Goal: Task Accomplishment & Management: Use online tool/utility

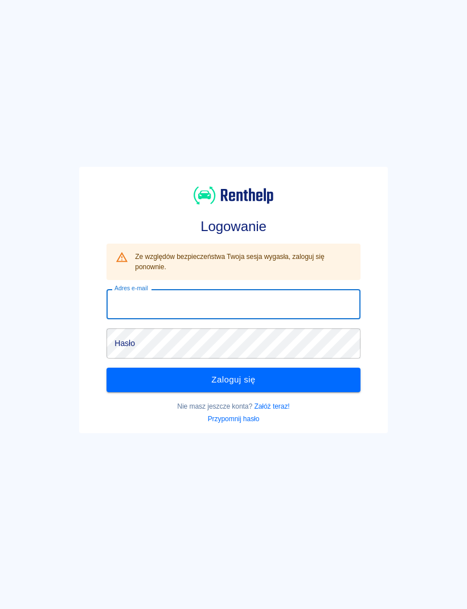
type input "[EMAIL_ADDRESS][DOMAIN_NAME]"
click at [233, 380] on button "Zaloguj się" at bounding box center [233, 380] width 253 height 24
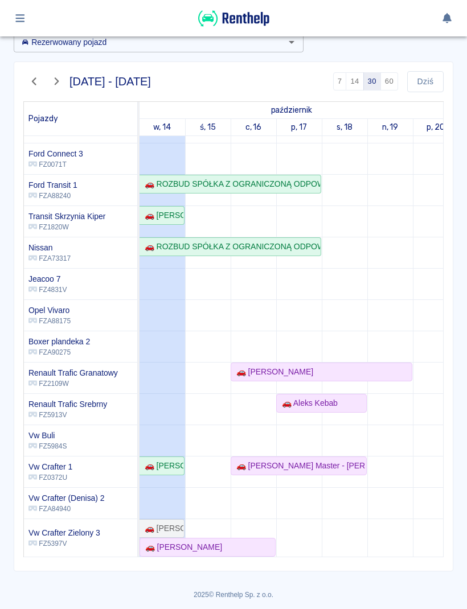
scroll to position [60, 0]
click at [252, 546] on div "🚗 [PERSON_NAME]" at bounding box center [208, 548] width 134 height 12
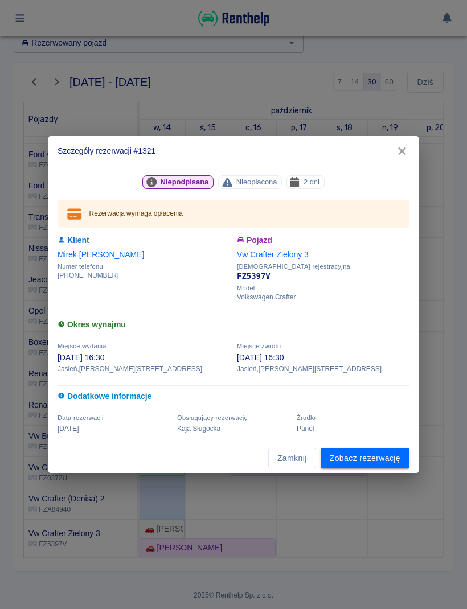
click at [256, 547] on div "Szczegóły rezerwacji #1321 Niepodpisana Nieopłacona 2 dni Rezerwacja wymaga opł…" at bounding box center [233, 304] width 467 height 609
click at [363, 467] on link "Zobacz rezerwację" at bounding box center [365, 458] width 89 height 21
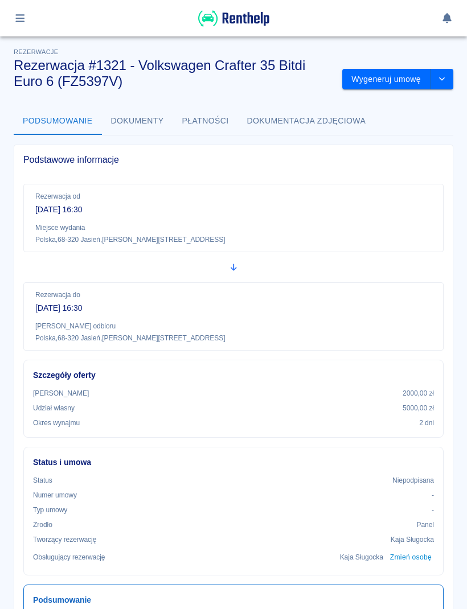
click at [401, 79] on button "Wygeneruj umowę" at bounding box center [386, 79] width 88 height 21
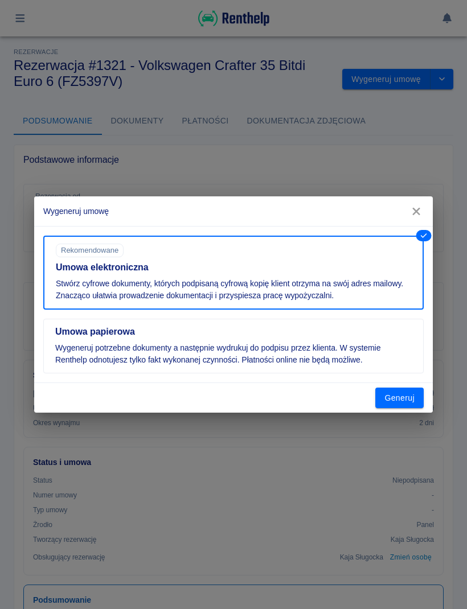
click at [406, 405] on button "Generuj" at bounding box center [399, 398] width 48 height 21
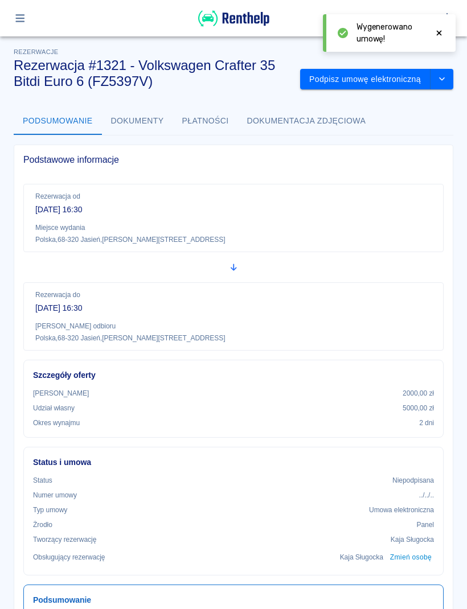
click at [394, 76] on button "Podpisz umowę elektroniczną" at bounding box center [365, 79] width 130 height 21
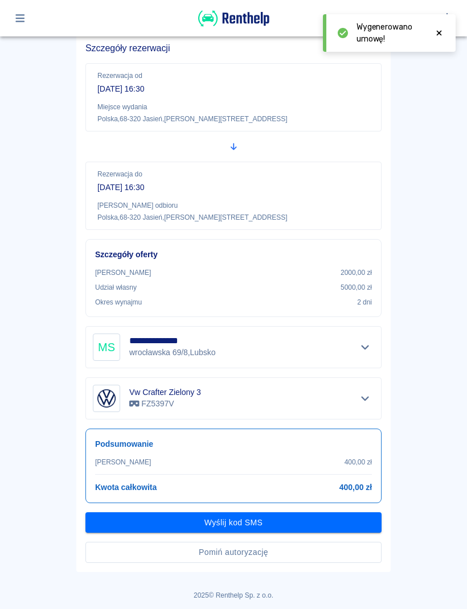
scroll to position [87, 0]
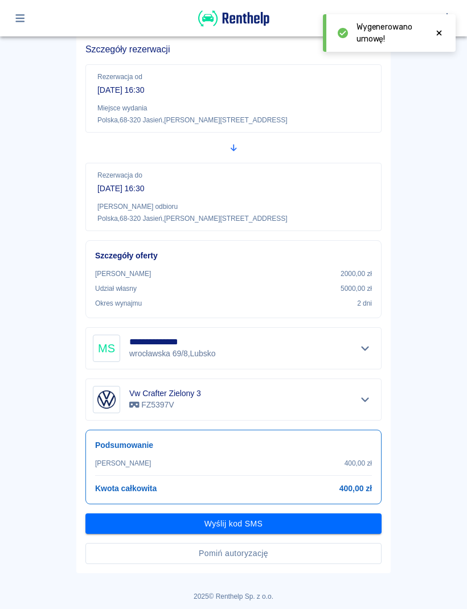
click at [326, 557] on button "Pomiń autoryzację" at bounding box center [233, 553] width 296 height 21
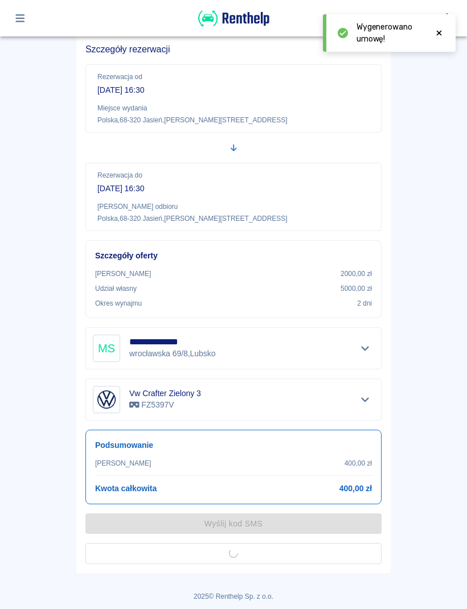
scroll to position [57, 0]
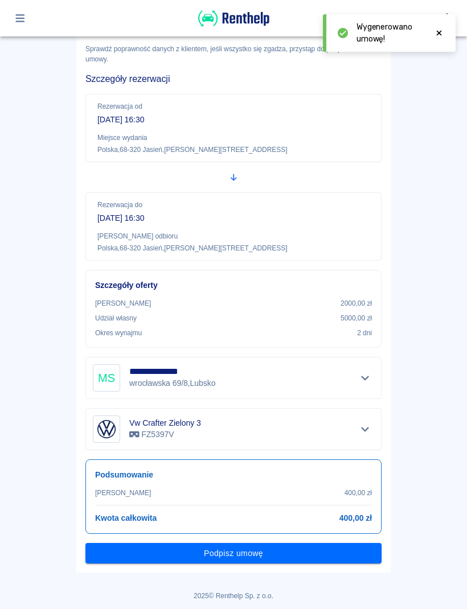
click at [298, 562] on button "Podpisz umowę" at bounding box center [233, 553] width 296 height 21
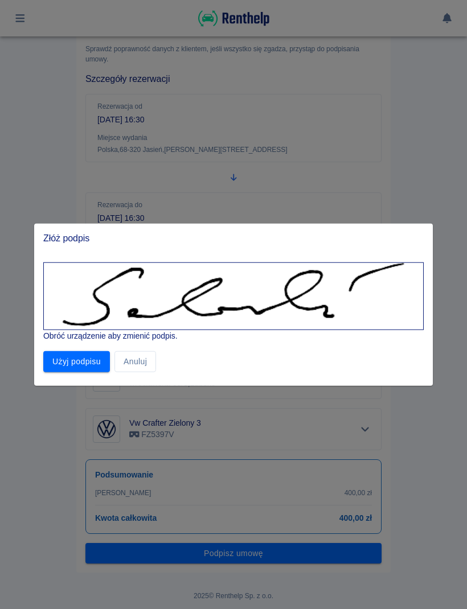
click at [67, 358] on button "Użyj podpisu" at bounding box center [76, 361] width 67 height 21
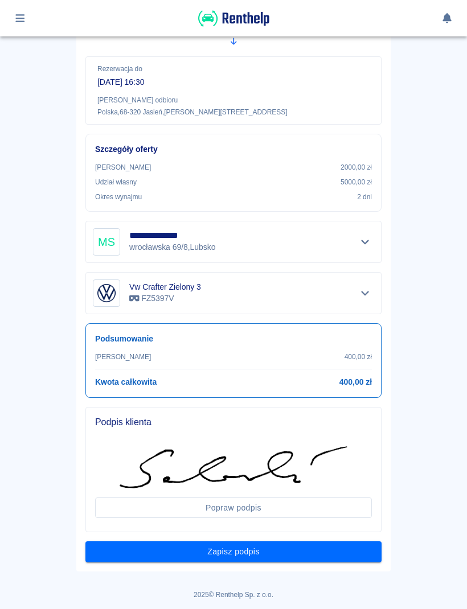
scroll to position [191, 0]
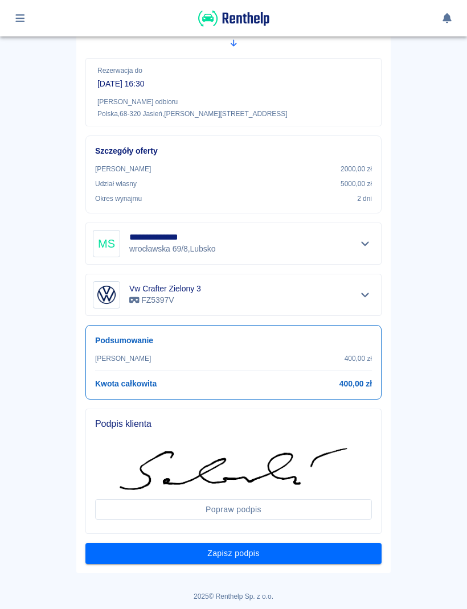
click at [351, 557] on button "Zapisz podpis" at bounding box center [233, 553] width 296 height 21
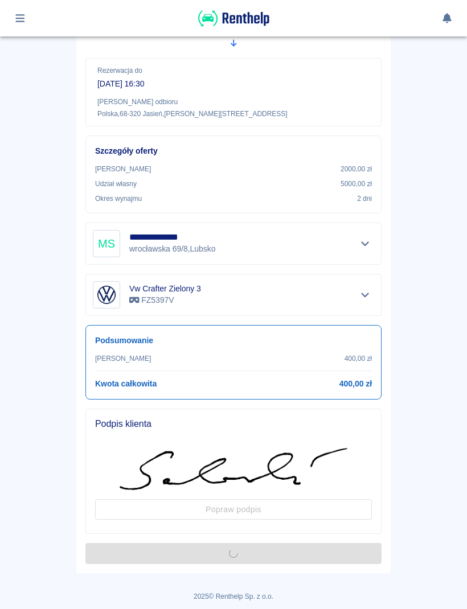
scroll to position [0, 0]
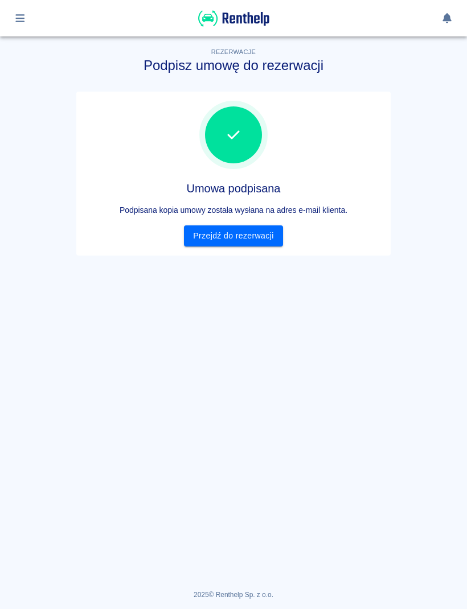
click at [271, 243] on link "Przejdź do rezerwacji" at bounding box center [233, 236] width 99 height 21
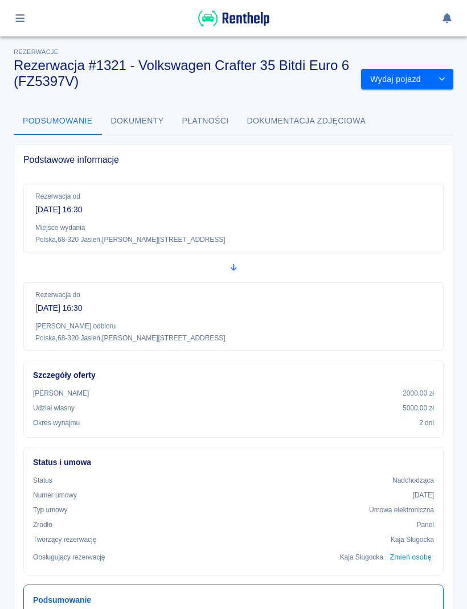
click at [406, 79] on button "Wydaj pojazd" at bounding box center [395, 79] width 69 height 21
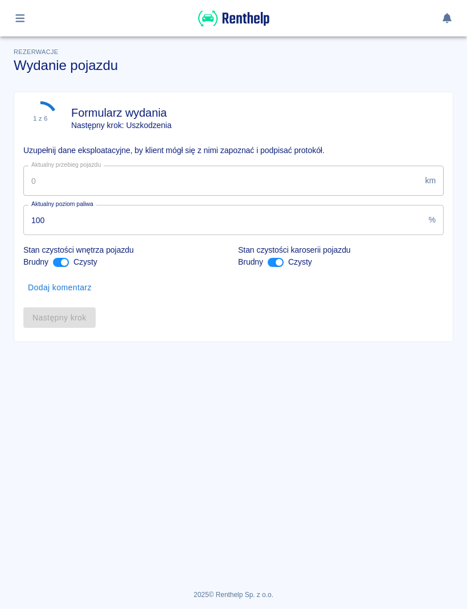
type input "41075"
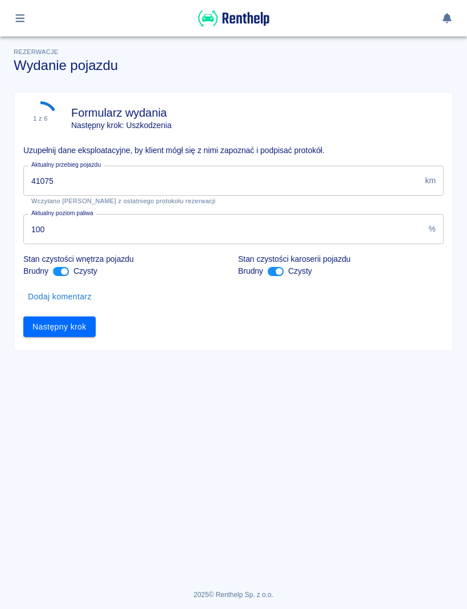
click at [83, 333] on button "Następny krok" at bounding box center [59, 327] width 72 height 21
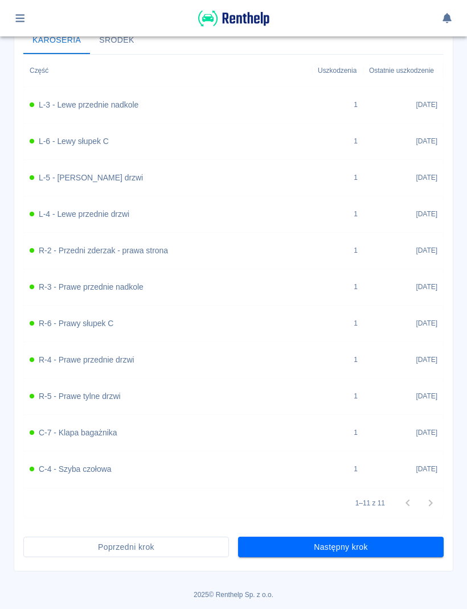
scroll to position [444, 0]
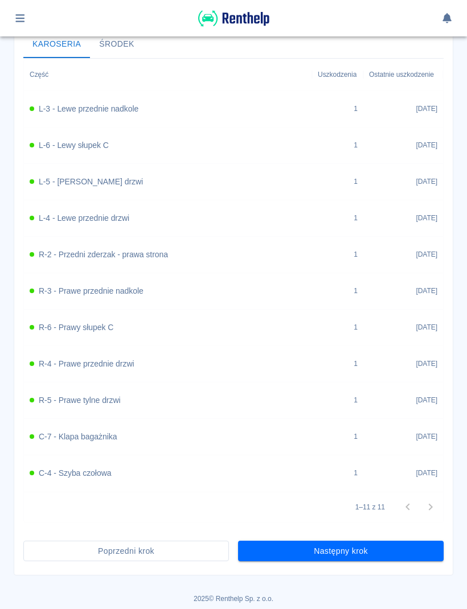
click at [408, 555] on button "Następny krok" at bounding box center [341, 551] width 206 height 21
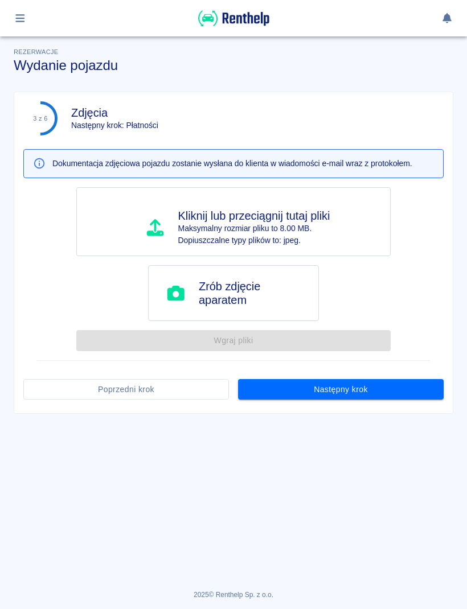
click at [431, 384] on button "Następny krok" at bounding box center [341, 389] width 206 height 21
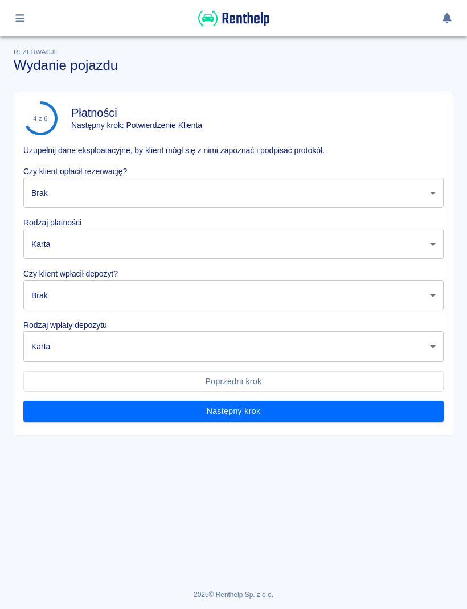
click at [347, 187] on body "Używamy plików Cookies, by zapewnić Ci najlepsze możliwe doświadczenie. Aby dow…" at bounding box center [233, 304] width 467 height 609
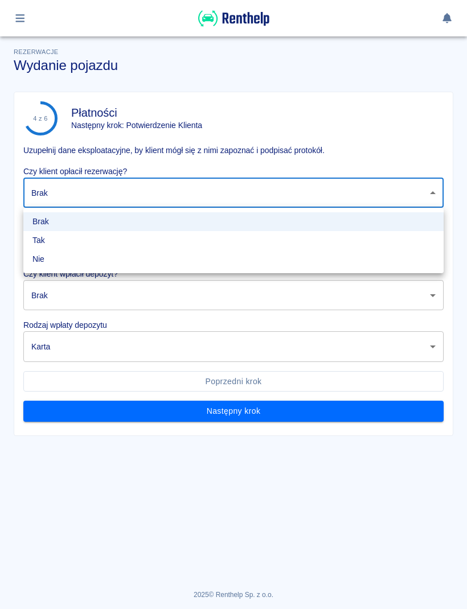
click at [161, 240] on li "Tak" at bounding box center [233, 240] width 420 height 19
type input "true"
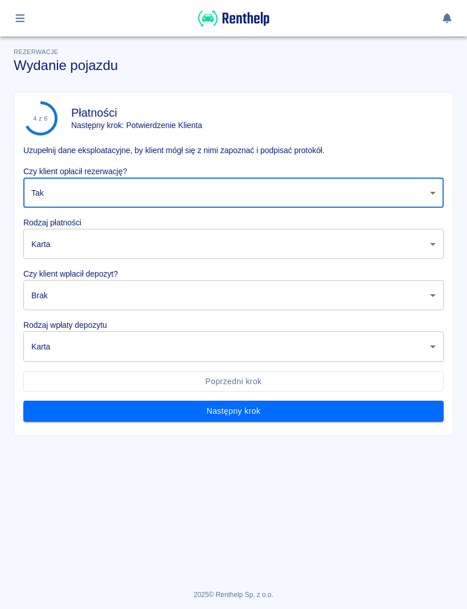
click at [140, 240] on body "Używamy plików Cookies, by zapewnić Ci najlepsze możliwe doświadczenie. Aby dow…" at bounding box center [233, 304] width 467 height 609
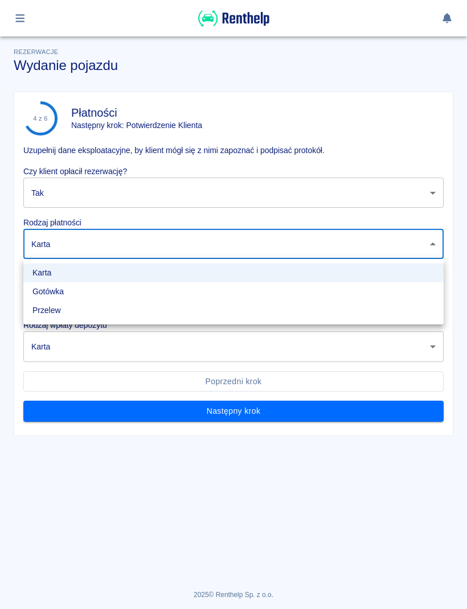
click at [92, 296] on li "Gotówka" at bounding box center [233, 292] width 420 height 19
type input "cash"
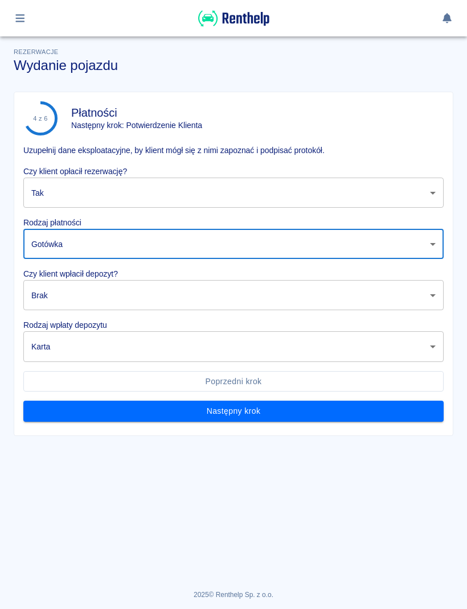
click at [148, 295] on body "Używamy plików Cookies, by zapewnić Ci najlepsze możliwe doświadczenie. Aby dow…" at bounding box center [233, 304] width 467 height 609
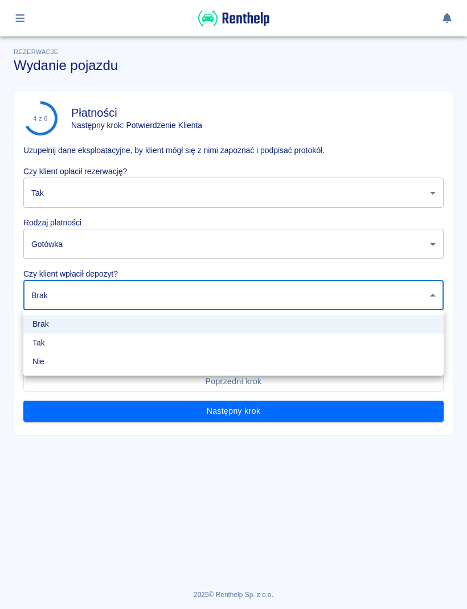
click at [106, 349] on li "Tak" at bounding box center [233, 343] width 420 height 19
type input "true"
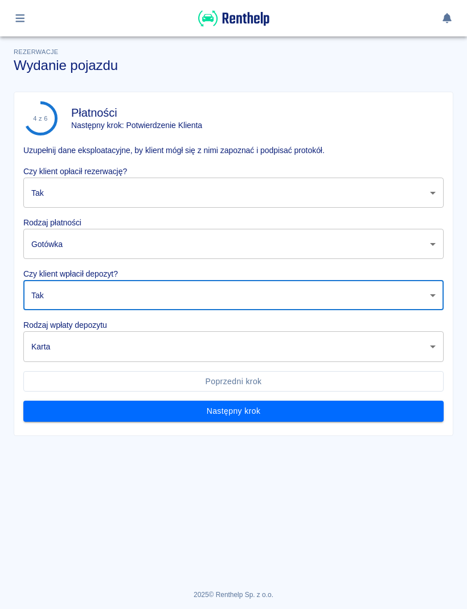
click at [132, 356] on body "Używamy plików Cookies, by zapewnić Ci najlepsze możliwe doświadczenie. Aby dow…" at bounding box center [233, 304] width 467 height 609
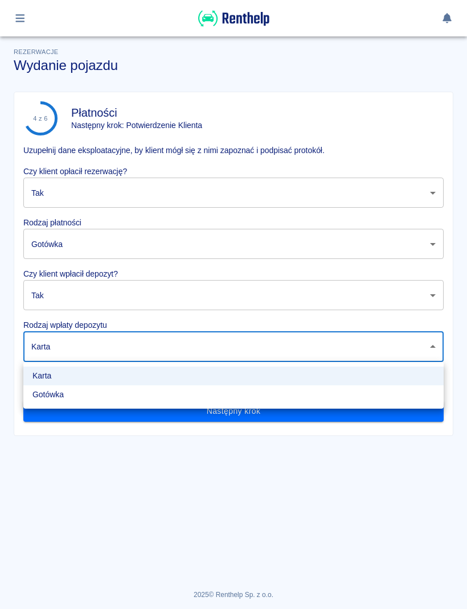
click at [105, 400] on li "Gotówka" at bounding box center [233, 395] width 420 height 19
type input "cash"
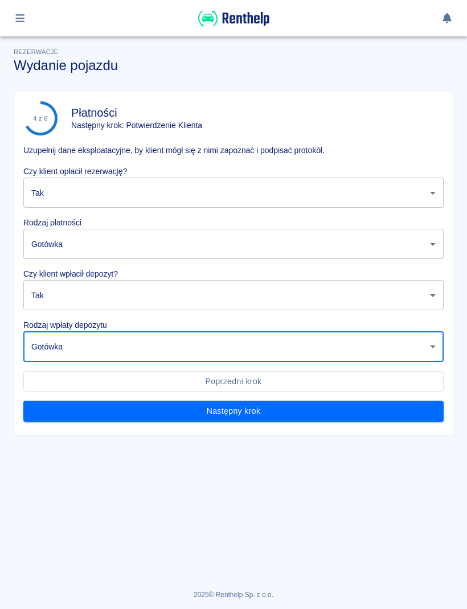
click at [273, 408] on button "Następny krok" at bounding box center [233, 411] width 420 height 21
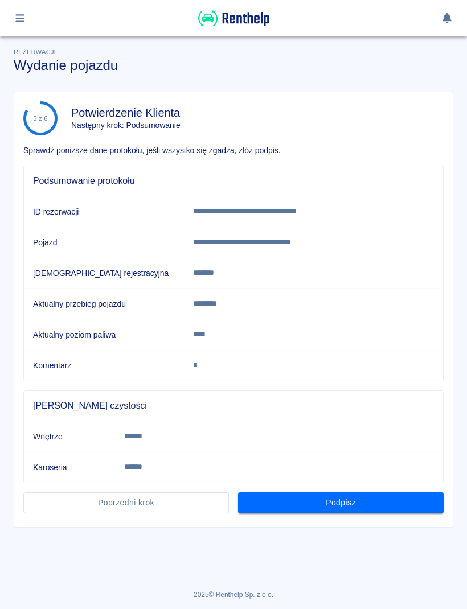
click at [399, 512] on button "Podpisz" at bounding box center [341, 503] width 206 height 21
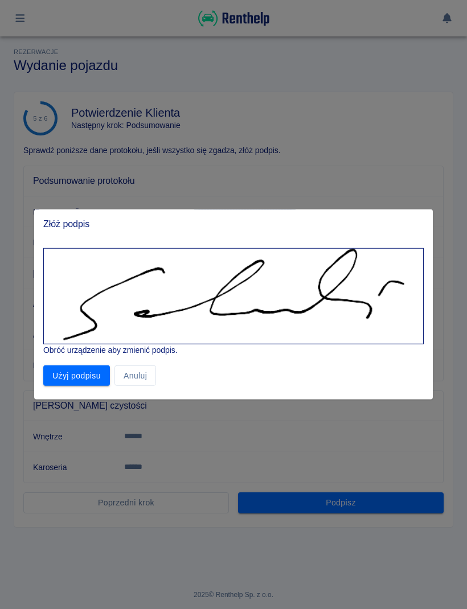
click at [95, 384] on button "Użyj podpisu" at bounding box center [76, 376] width 67 height 21
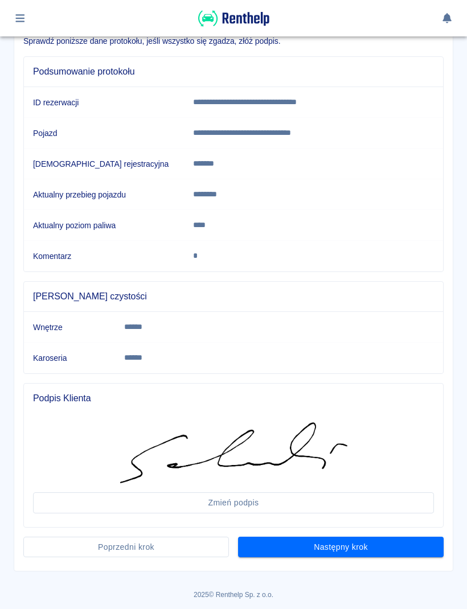
scroll to position [109, 0]
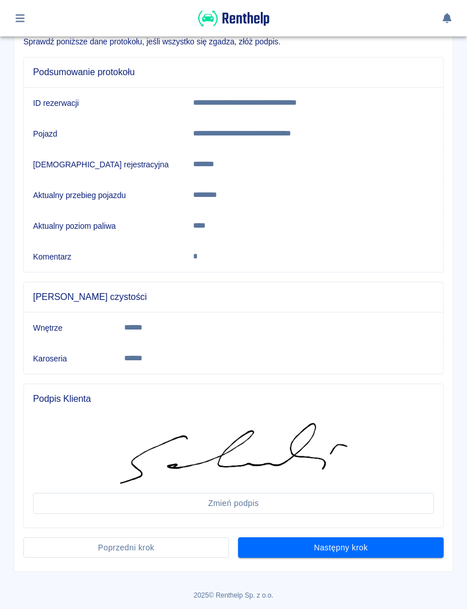
click at [395, 549] on button "Następny krok" at bounding box center [341, 548] width 206 height 21
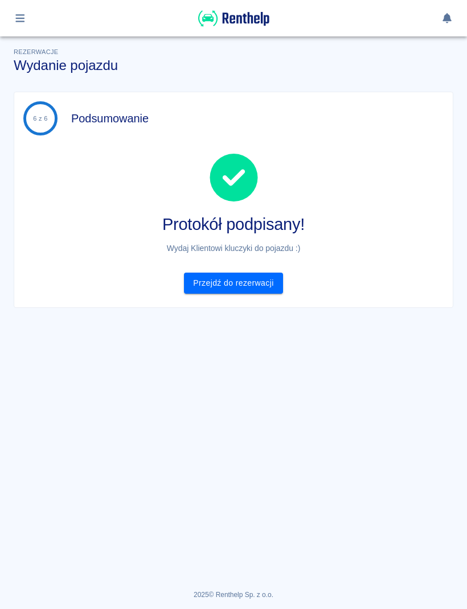
scroll to position [0, 0]
click at [281, 281] on link "Przejdź do rezerwacji" at bounding box center [233, 283] width 99 height 21
